Goal: Transaction & Acquisition: Purchase product/service

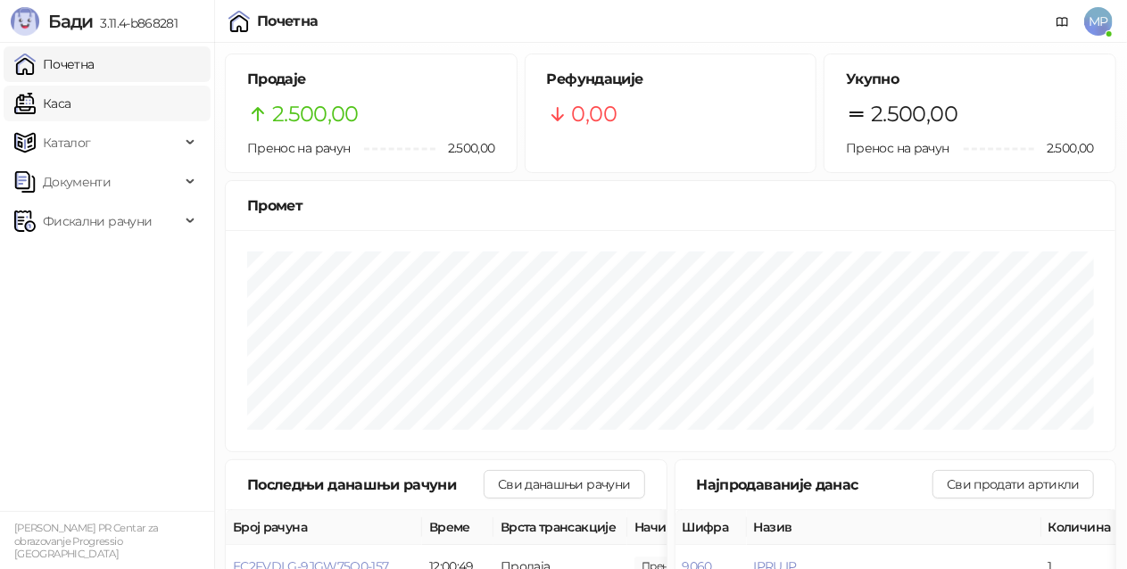
click at [71, 96] on link "Каса" at bounding box center [42, 104] width 56 height 36
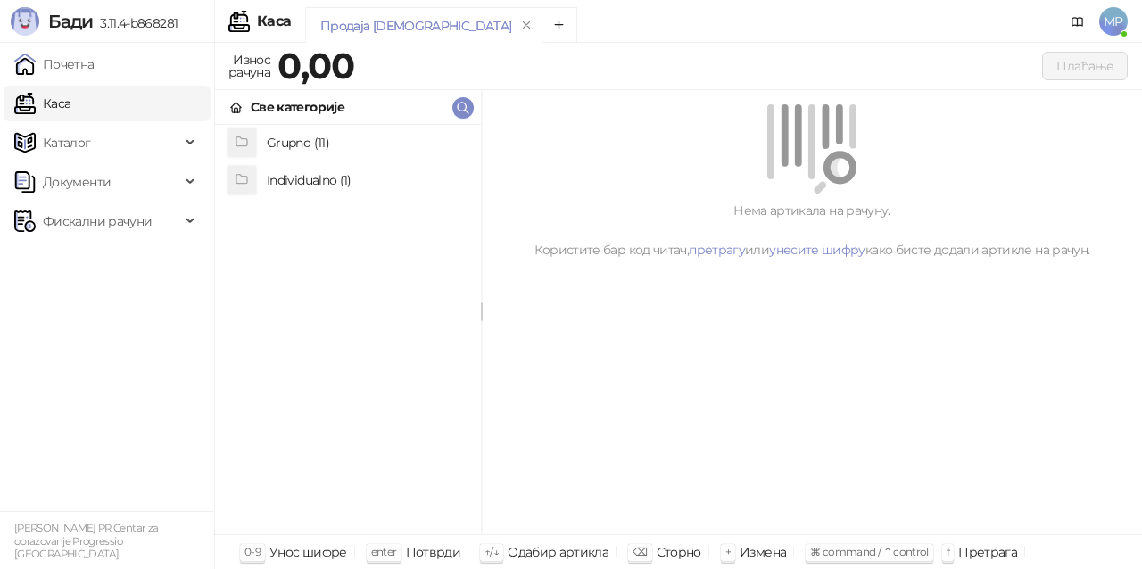
click at [350, 186] on h4 "Individualno (1)" at bounding box center [367, 180] width 200 height 29
click at [311, 141] on h4 "IPRU" at bounding box center [367, 143] width 200 height 29
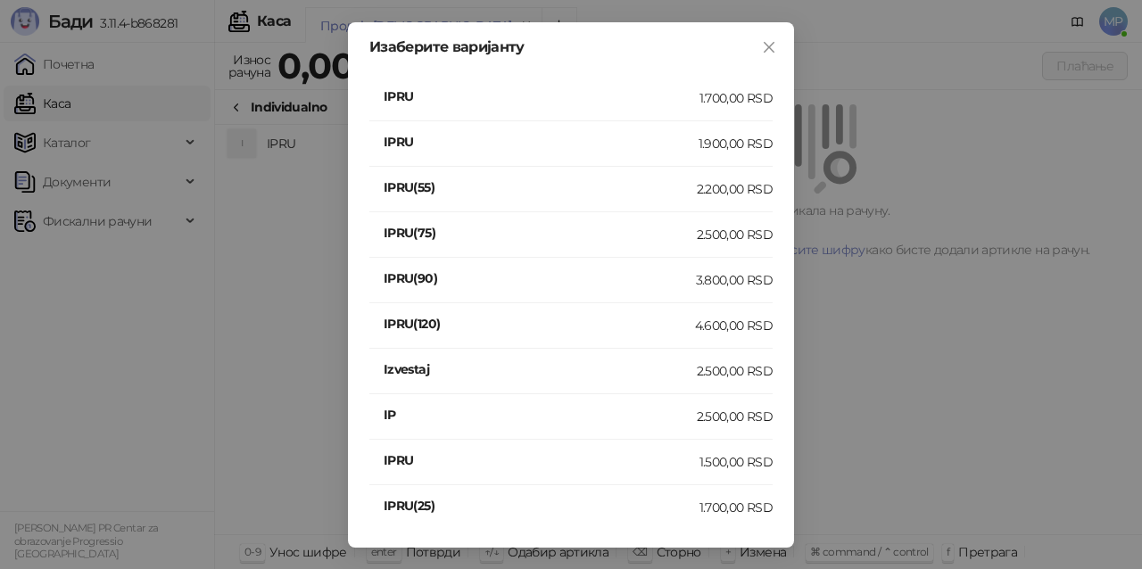
click at [710, 422] on div "2.500,00 RSD" at bounding box center [735, 417] width 76 height 20
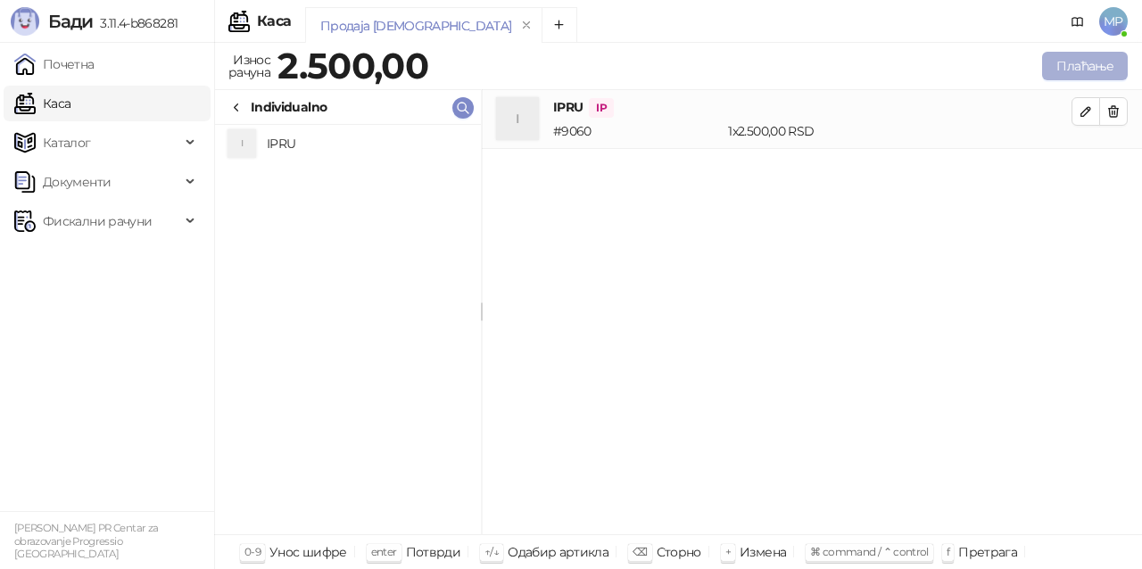
click at [1096, 68] on button "Плаћање" at bounding box center [1085, 66] width 86 height 29
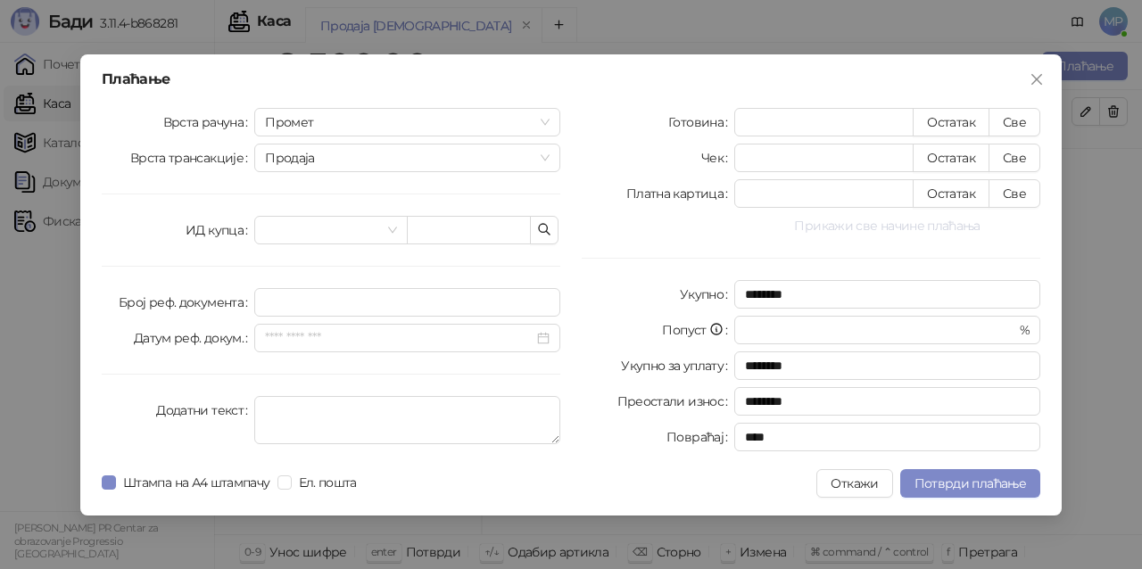
click at [896, 228] on button "Прикажи све начине плаћања" at bounding box center [888, 225] width 306 height 21
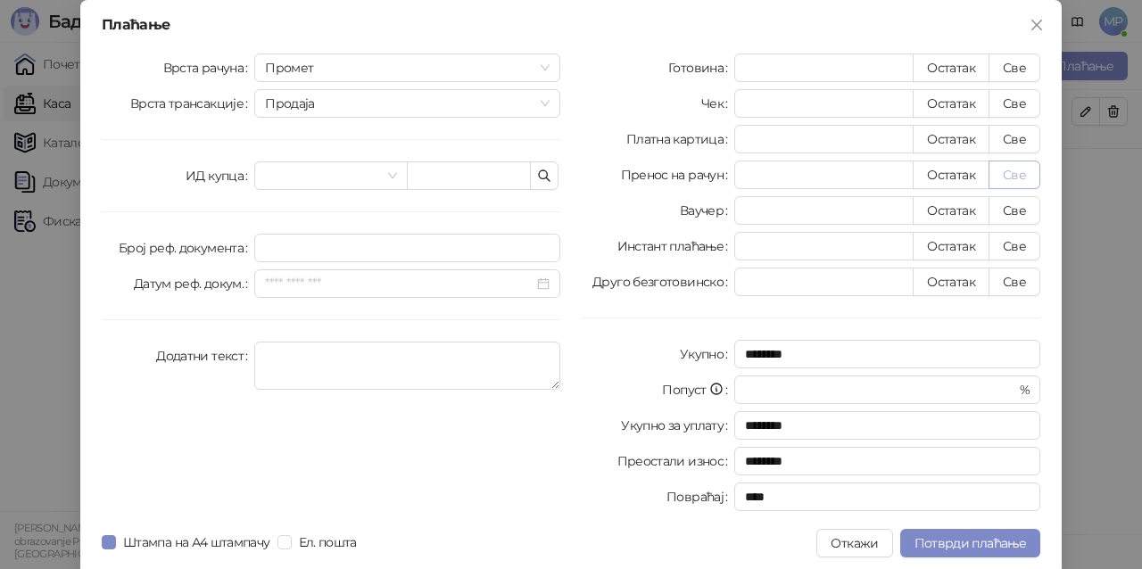
click at [1019, 175] on button "Све" at bounding box center [1015, 175] width 52 height 29
type input "****"
click at [949, 543] on span "Потврди плаћање" at bounding box center [971, 543] width 112 height 16
